Goal: Find specific page/section: Find specific page/section

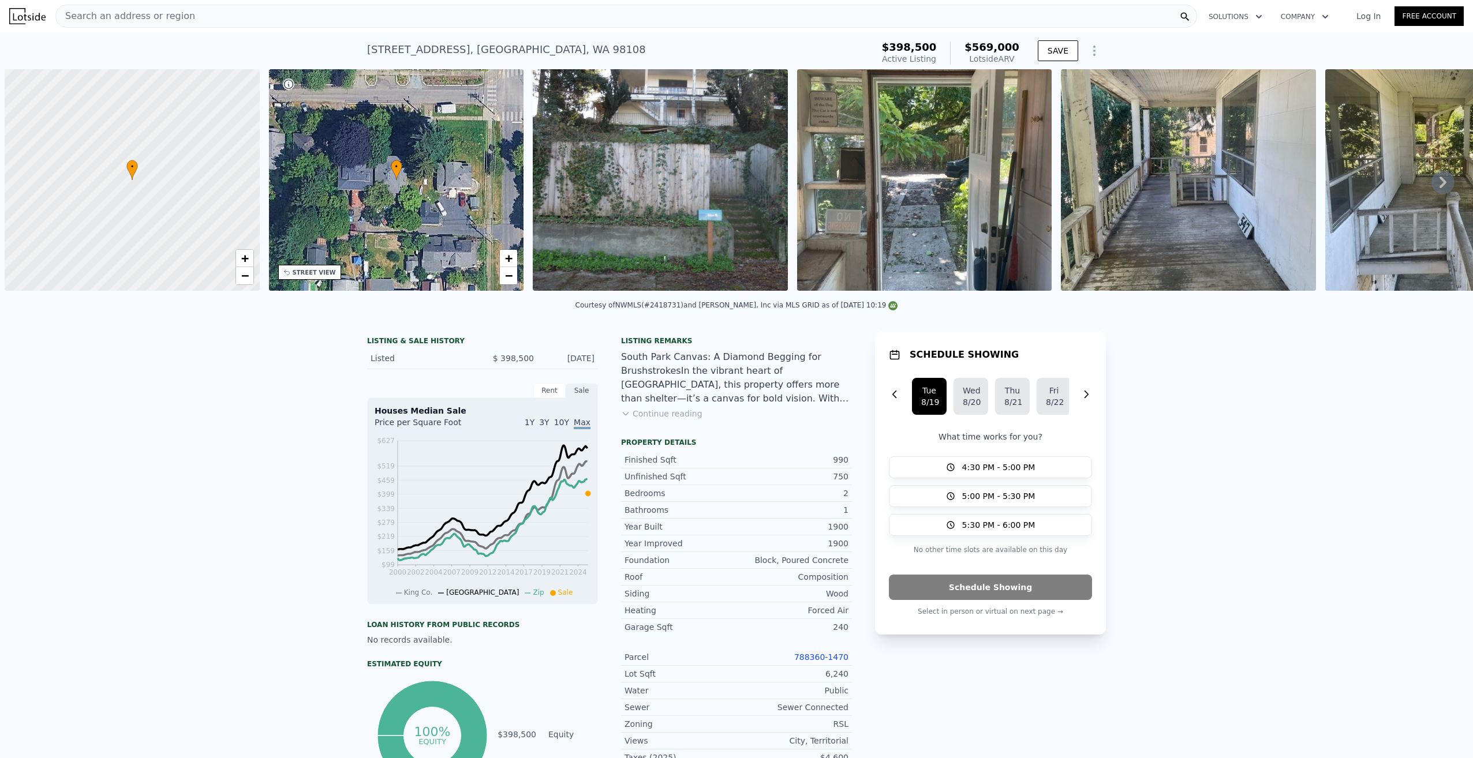
scroll to position [0, 5]
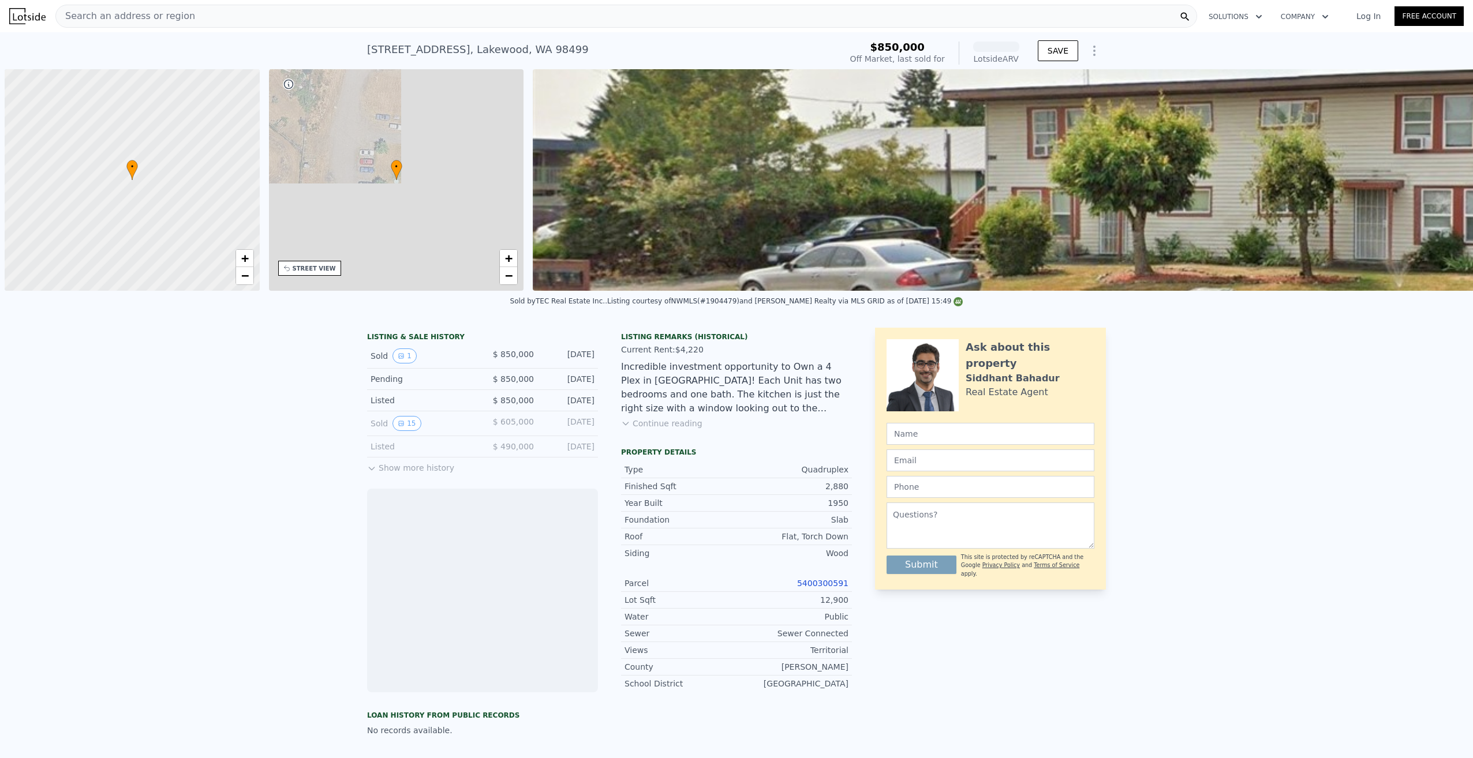
scroll to position [0, 5]
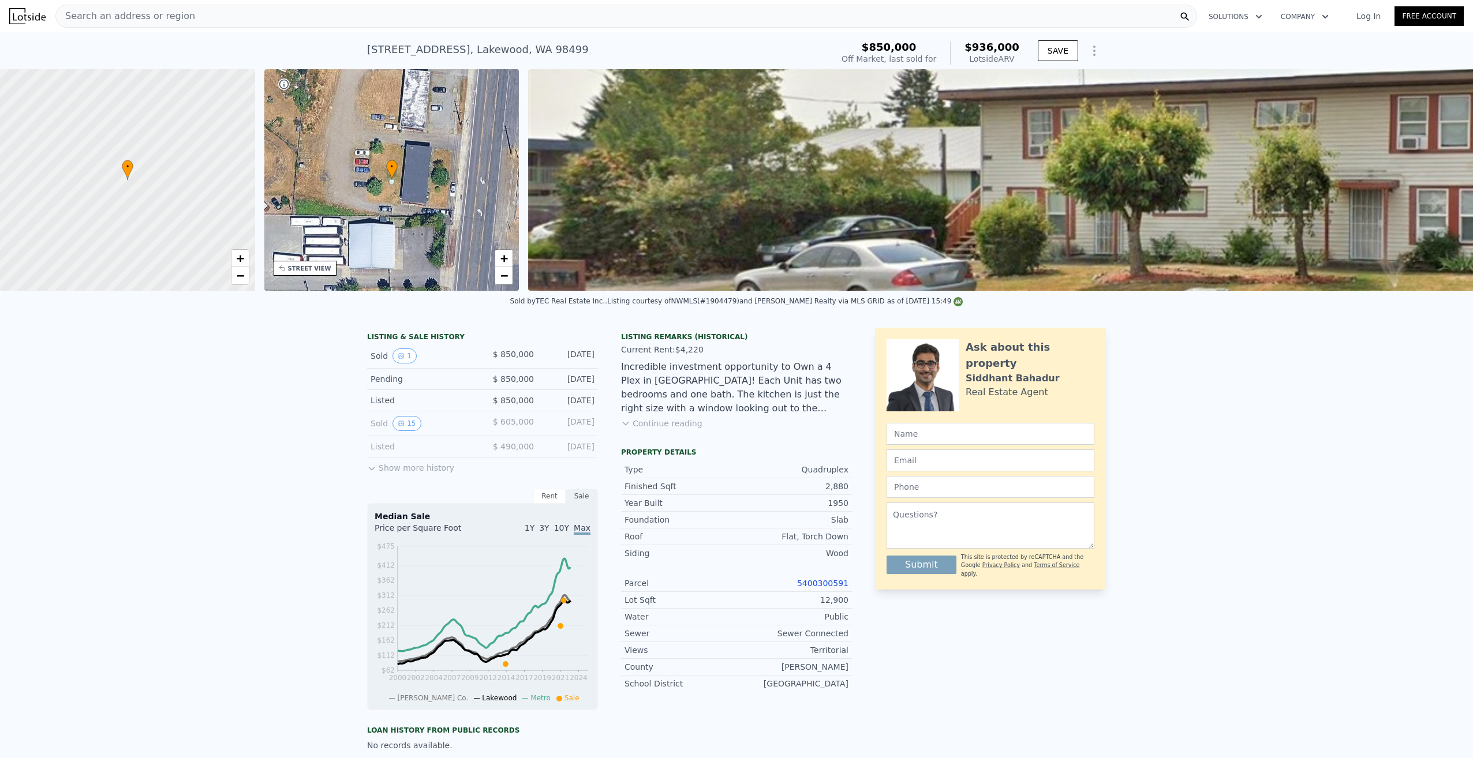
click at [254, 17] on div "Search an address or region" at bounding box center [626, 16] width 1142 height 23
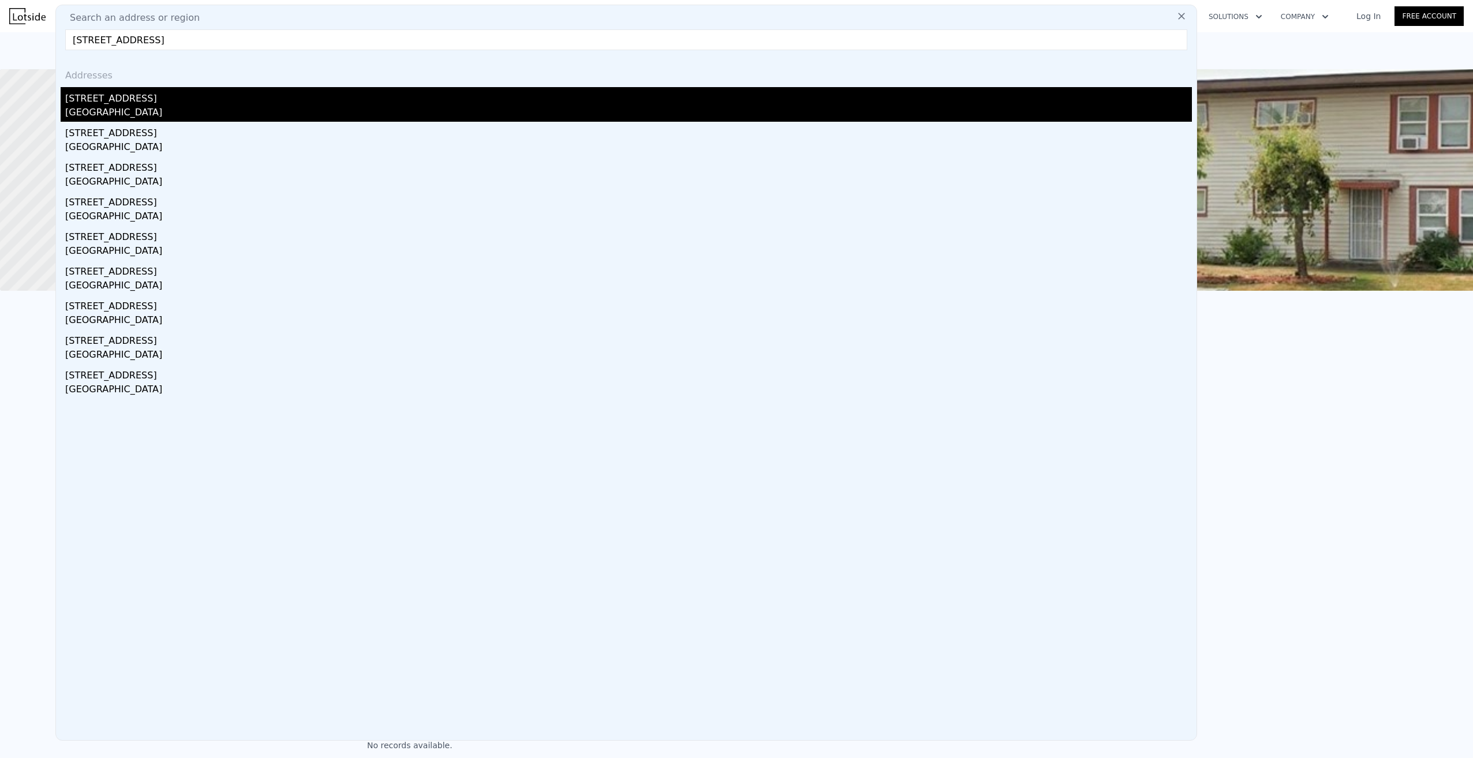
type input "15720 Meadow Road #C3, Lynnwood, WA 98087"
click at [124, 103] on div "15720 Meadow Road Unit C3" at bounding box center [628, 96] width 1127 height 18
